Goal: Check status

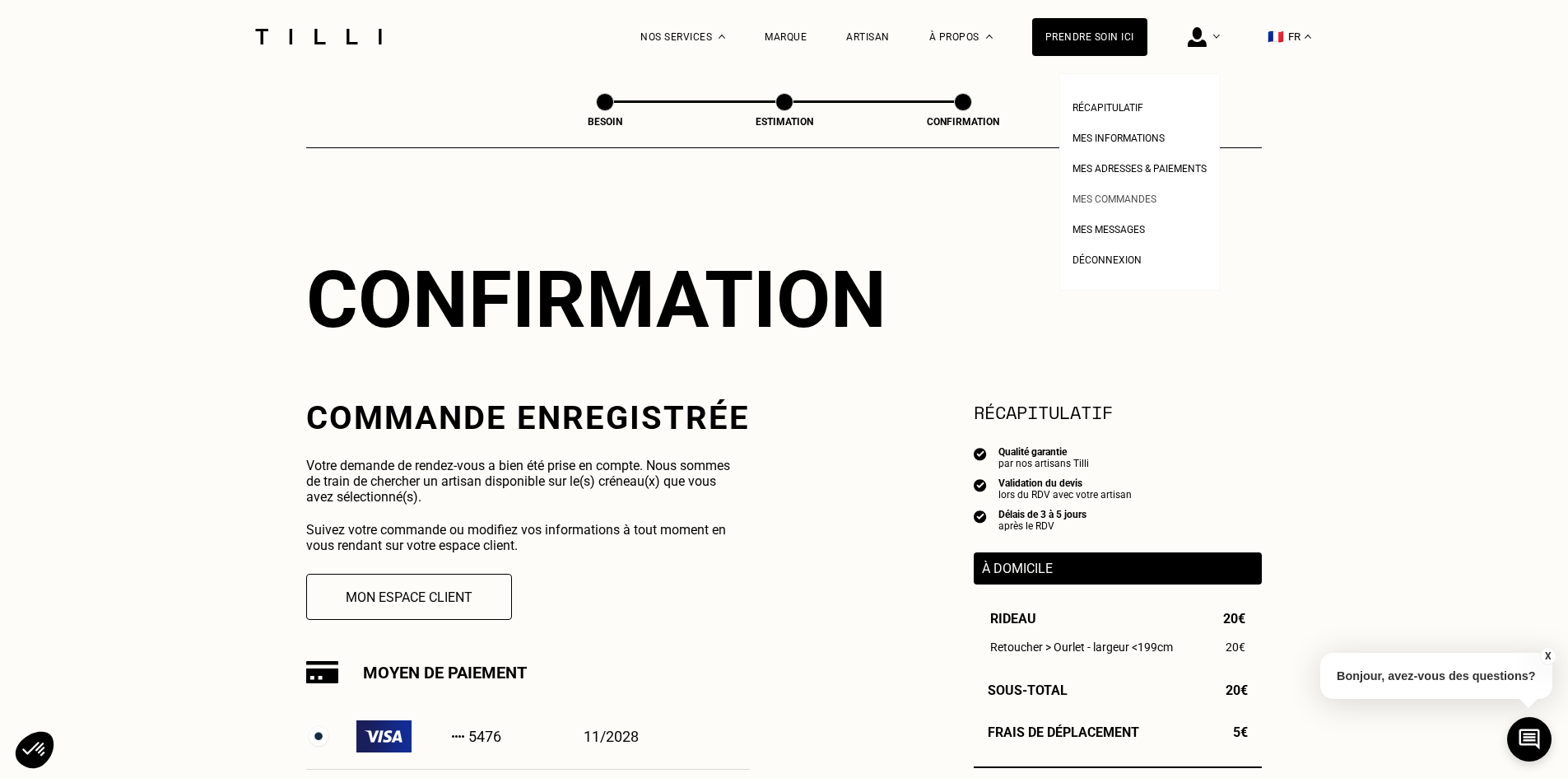
click at [1129, 194] on link "Mes commandes" at bounding box center [1114, 197] width 84 height 17
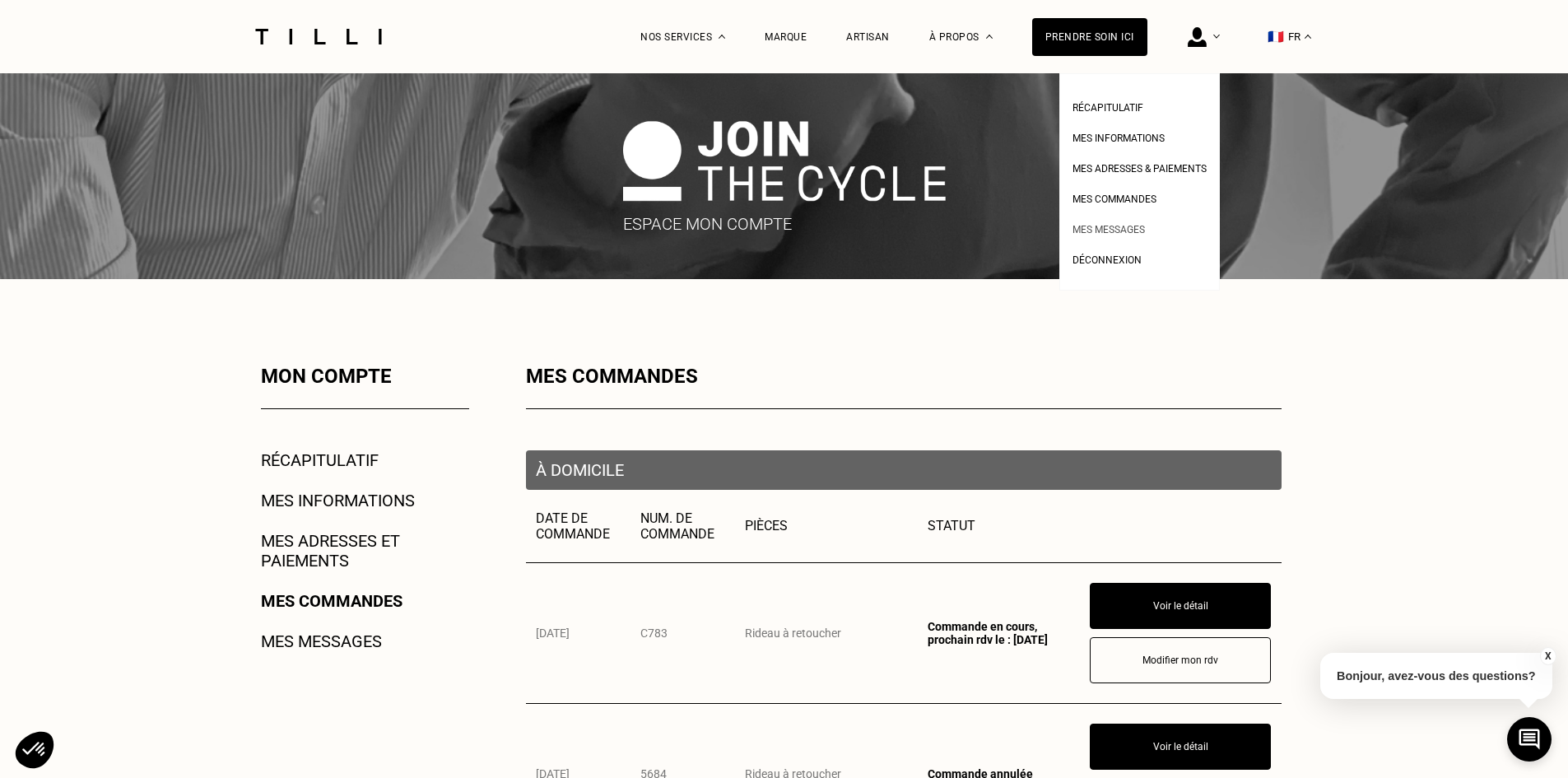
click at [1142, 228] on span "Mes messages" at bounding box center [1108, 230] width 72 height 12
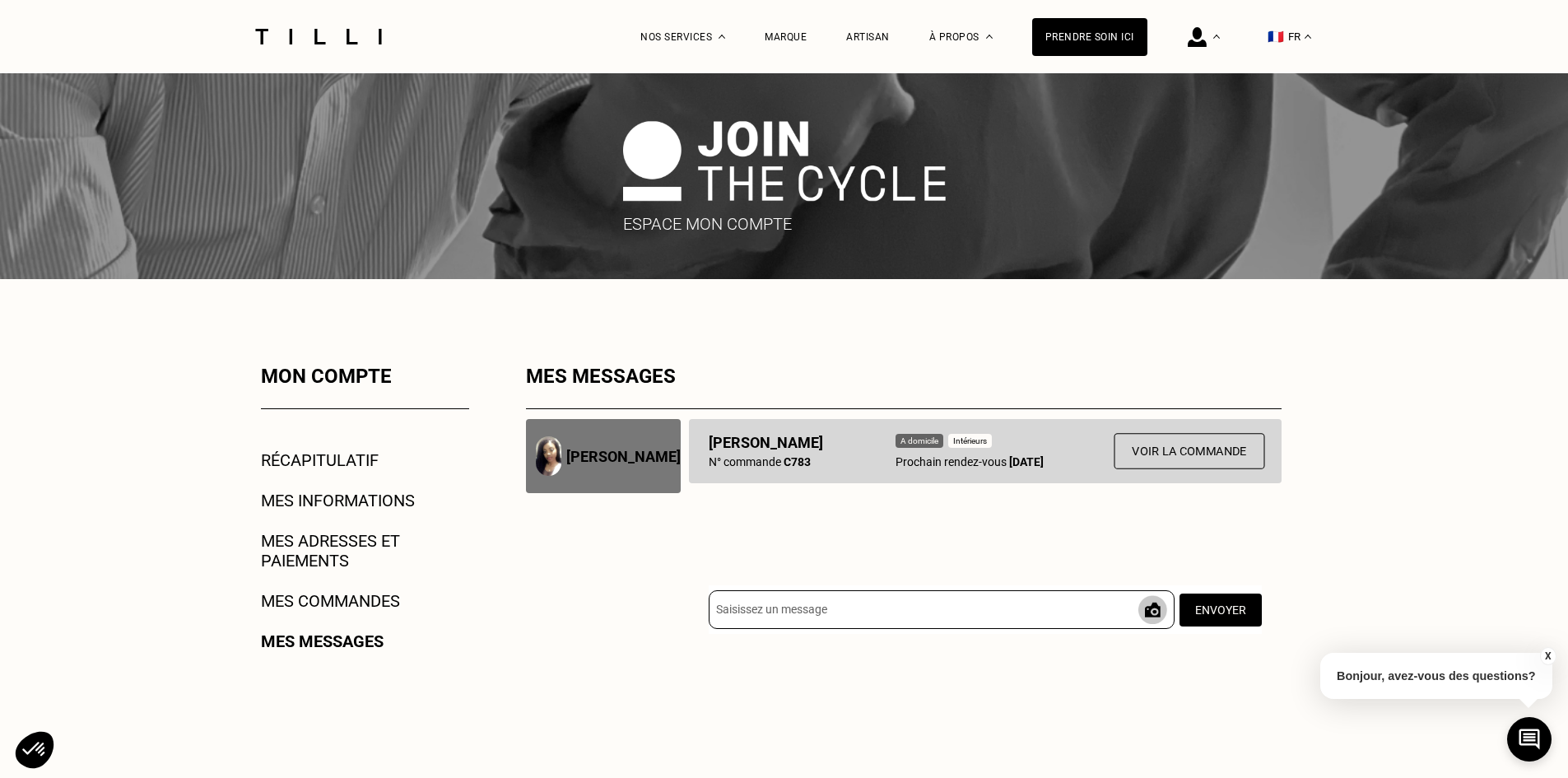
click at [1169, 451] on button "Voir la commande" at bounding box center [1189, 452] width 151 height 36
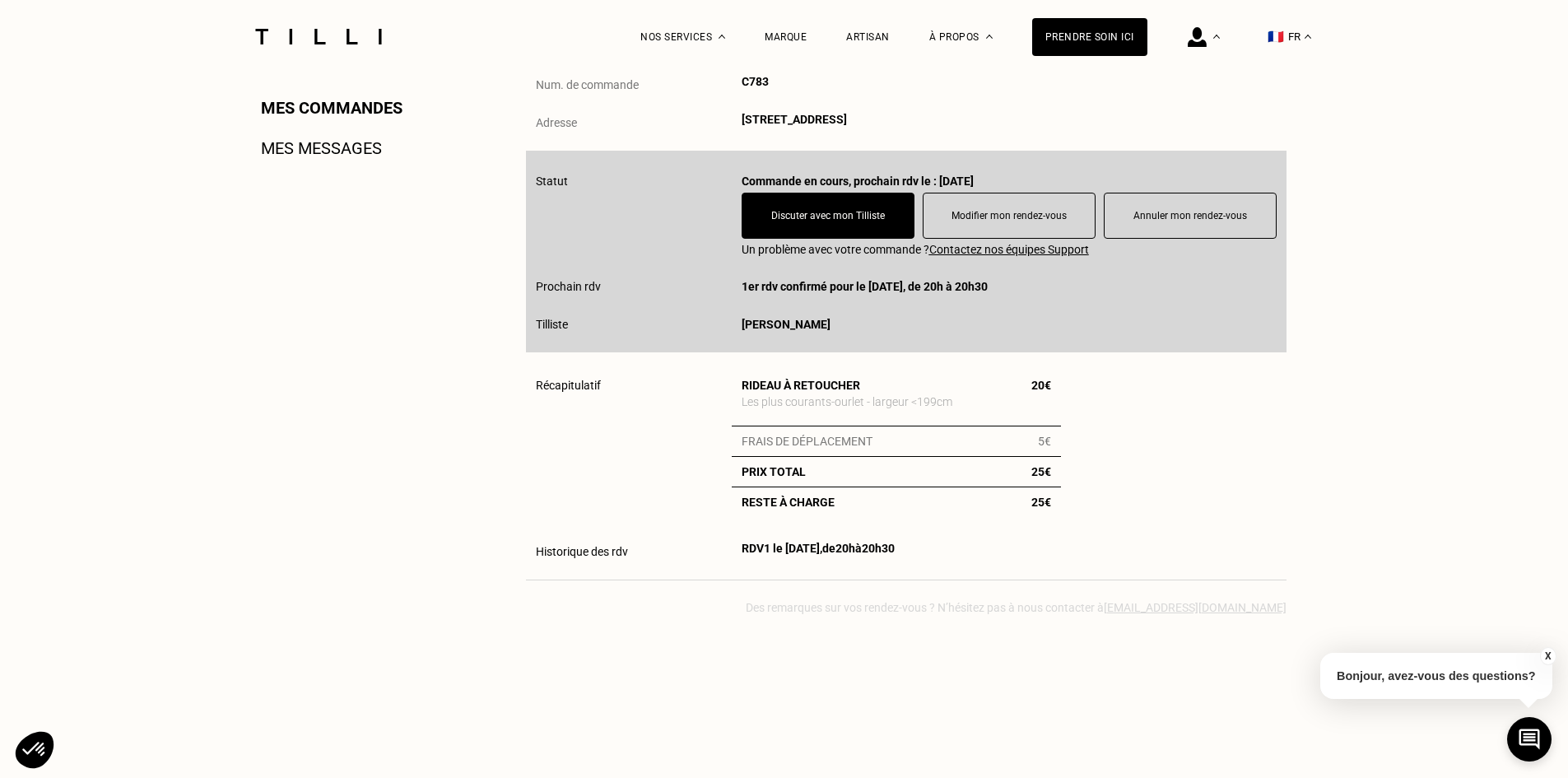
scroll to position [494, 0]
